Goal: Communication & Community: Ask a question

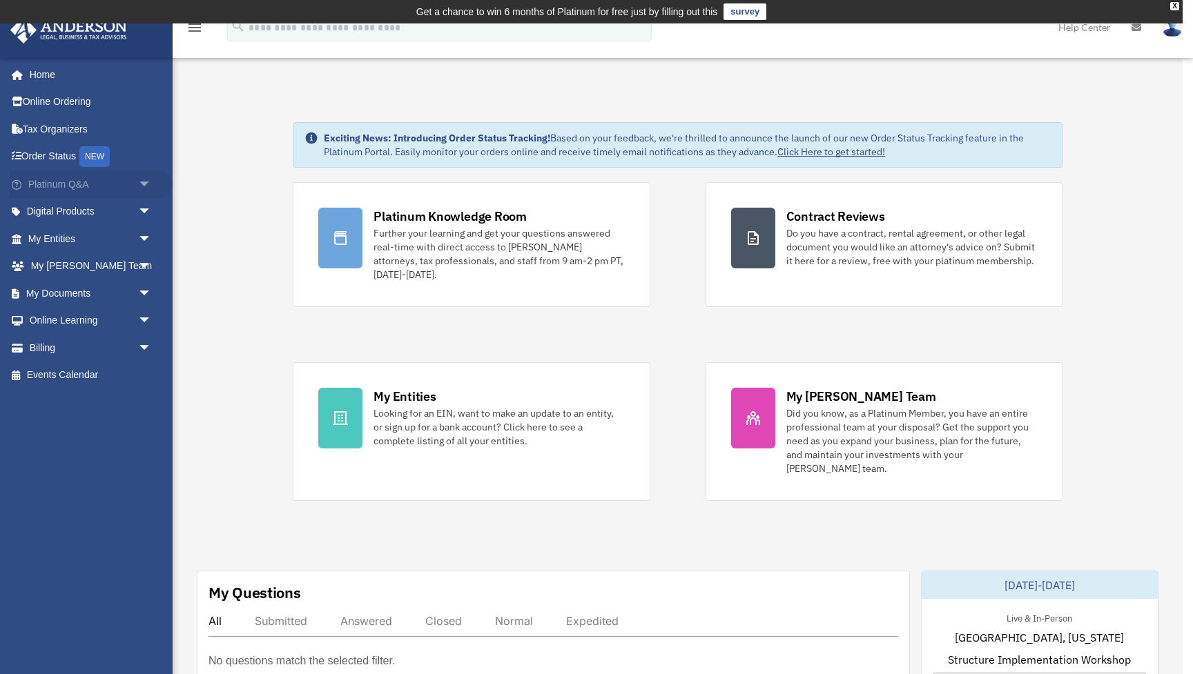
click at [146, 182] on span "arrow_drop_down" at bounding box center [152, 184] width 28 height 28
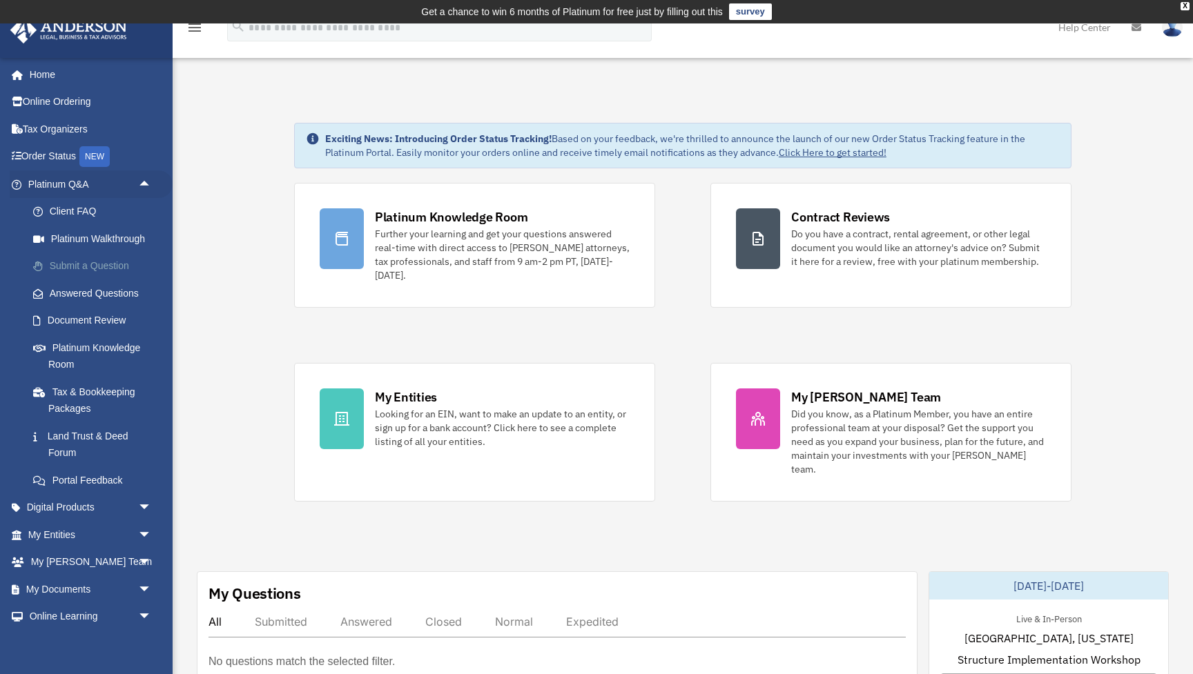
click at [95, 266] on link "Submit a Question" at bounding box center [95, 267] width 153 height 28
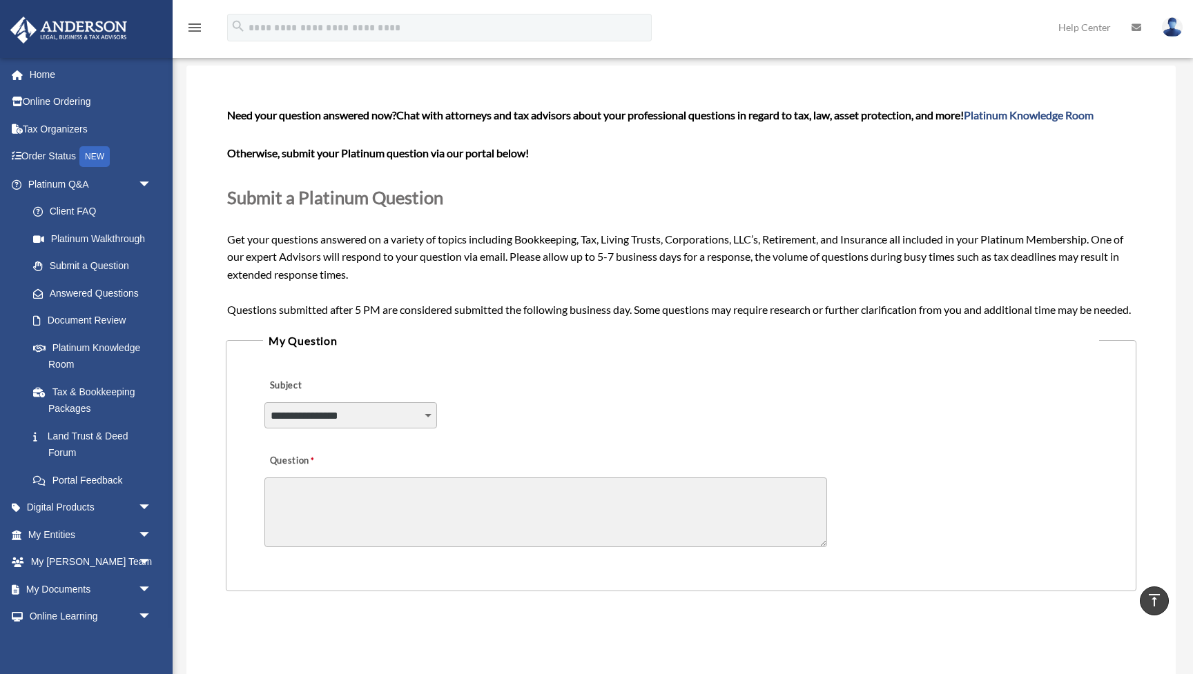
scroll to position [74, 0]
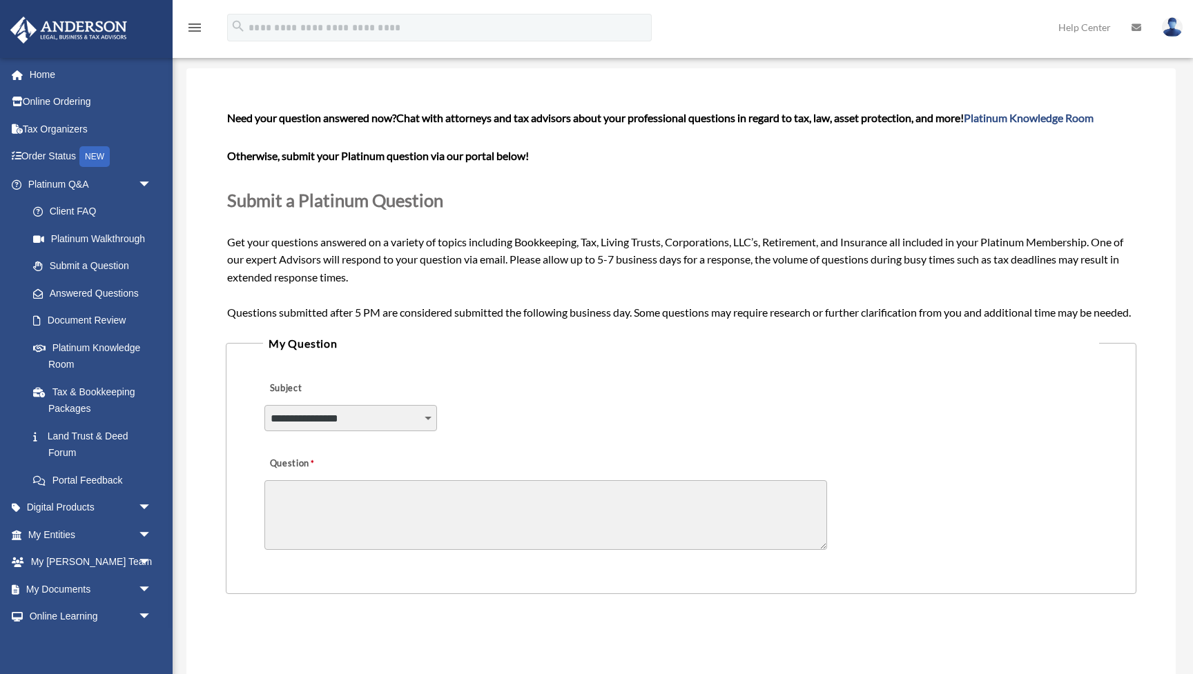
select select "******"
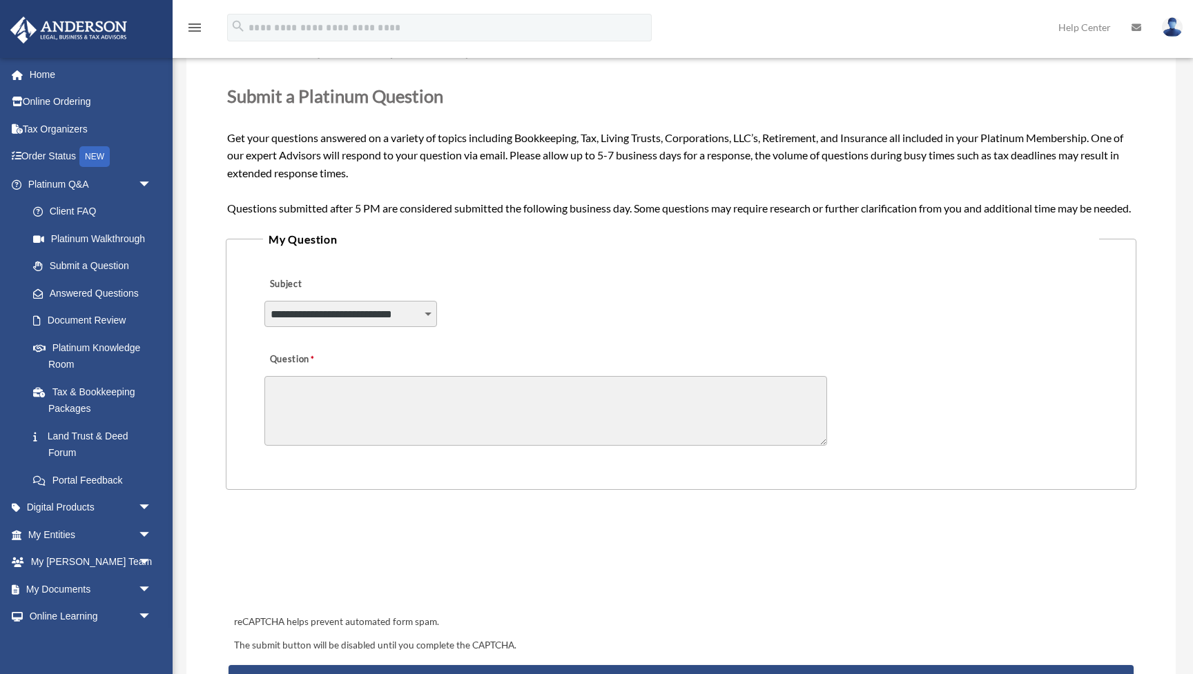
scroll to position [195, 0]
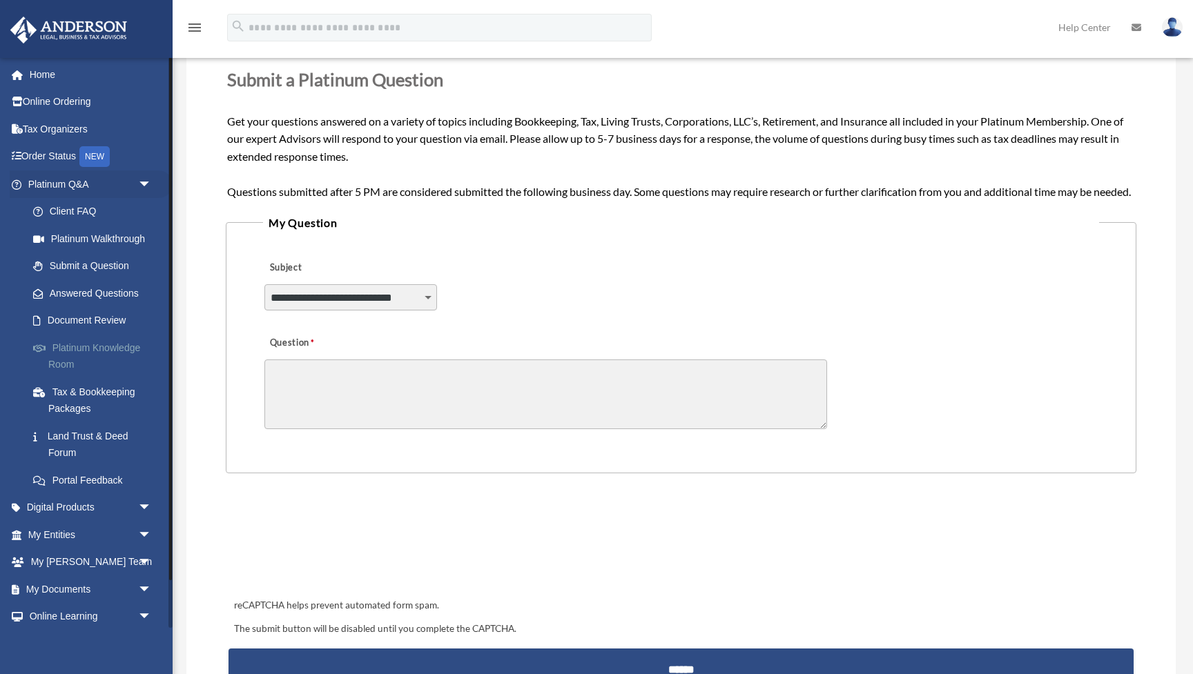
click at [107, 344] on link "Platinum Knowledge Room" at bounding box center [95, 356] width 153 height 44
click at [71, 340] on link "Platinum Knowledge Room" at bounding box center [95, 356] width 153 height 44
click at [81, 352] on link "Platinum Knowledge Room" at bounding box center [95, 356] width 153 height 44
click at [80, 351] on link "Platinum Knowledge Room" at bounding box center [95, 356] width 153 height 44
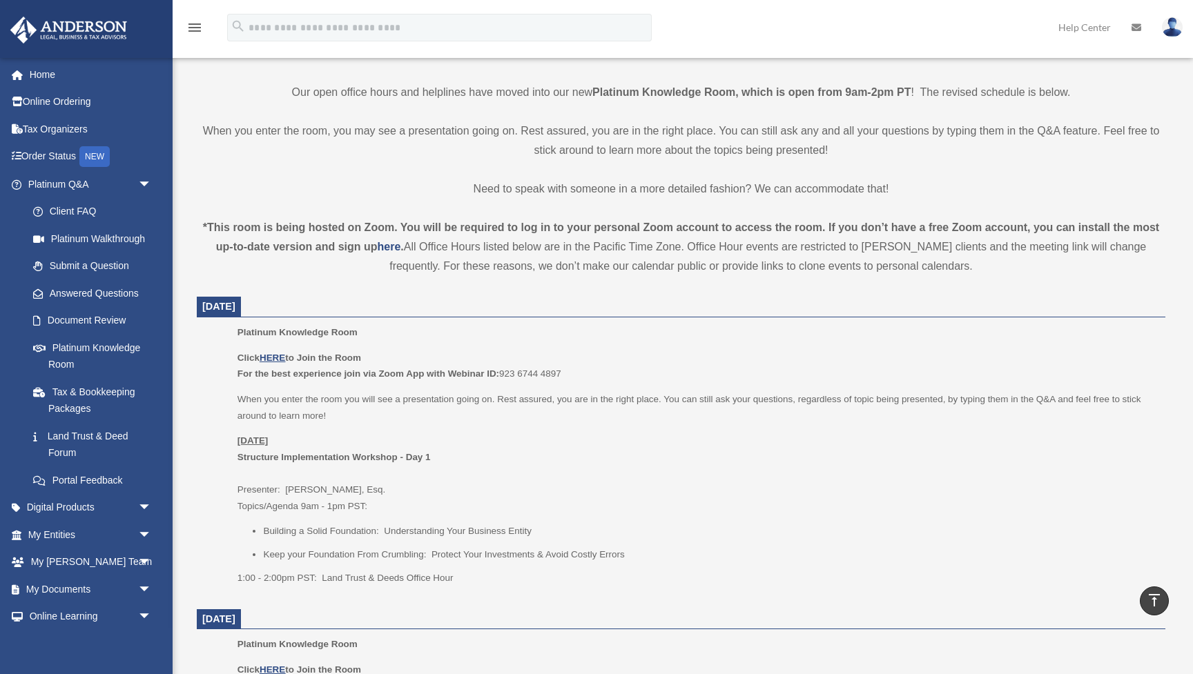
scroll to position [335, 0]
click at [275, 353] on u "HERE" at bounding box center [273, 358] width 26 height 10
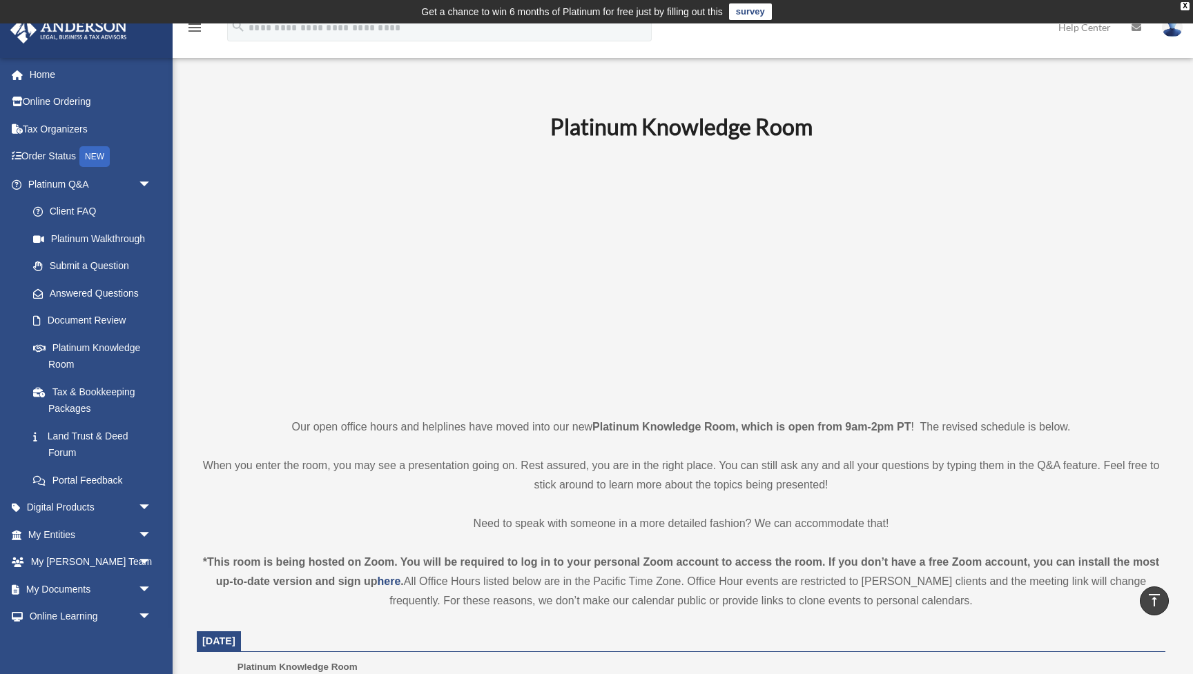
scroll to position [0, 0]
